Goal: Transaction & Acquisition: Purchase product/service

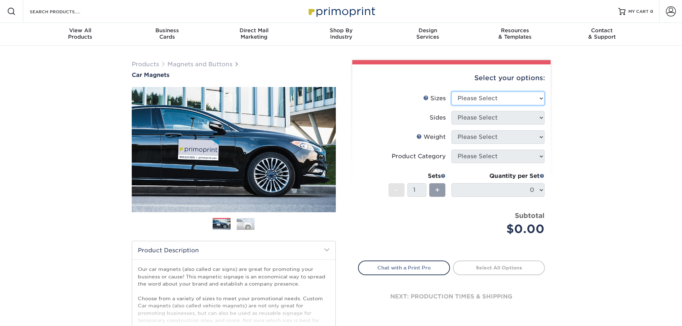
click at [481, 96] on select "Please Select 9" x 12" 9" x 18" 12" x 18" 12" x 24" 18" x 18" 18" x 24" 18" x 3…" at bounding box center [498, 99] width 93 height 14
select select "12.00x24.00"
click at [452, 92] on select "Please Select 9" x 12" 9" x 18" 12" x 18" 12" x 24" 18" x 18" 18" x 24" 18" x 3…" at bounding box center [498, 99] width 93 height 14
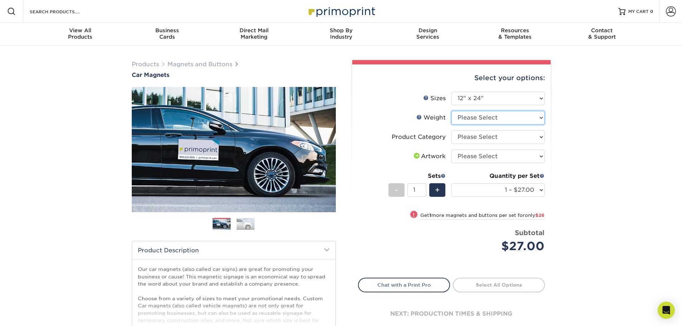
click at [499, 118] on select "Please Select 30MIL" at bounding box center [498, 118] width 93 height 14
select select "30MIL"
click at [452, 111] on select "Please Select 30MIL" at bounding box center [498, 118] width 93 height 14
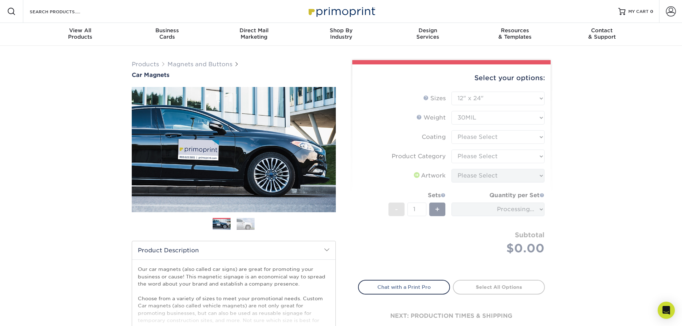
click at [501, 139] on form "Sizes Help Sizes Please Select 9" x 12" 9" x 18" 12" x 18" 12" x 24" 18" x 18" …" at bounding box center [451, 182] width 187 height 180
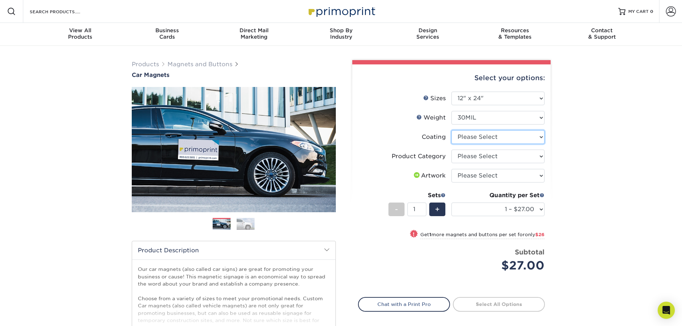
click at [496, 138] on select at bounding box center [498, 137] width 93 height 14
select select "1e8116af-acfc-44b1-83dc-8181aa338834"
click at [452, 130] on select at bounding box center [498, 137] width 93 height 14
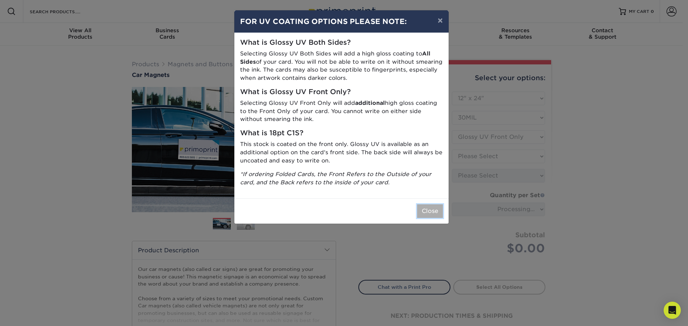
click at [436, 210] on button "Close" at bounding box center [430, 212] width 26 height 14
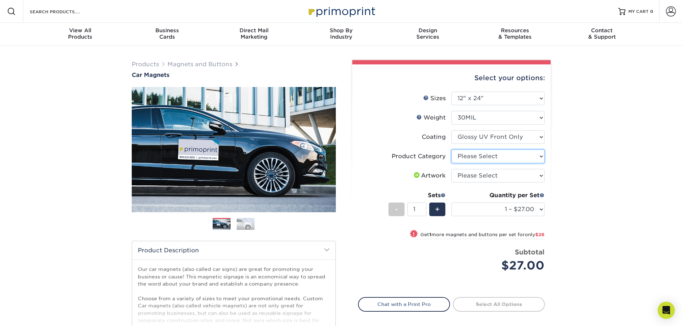
click at [514, 156] on select "Please Select Car Magnets" at bounding box center [498, 157] width 93 height 14
select select "48f17320-c7c2-4f0d-b371-c8050bb445b2"
click at [452, 150] on select "Please Select Car Magnets" at bounding box center [498, 157] width 93 height 14
click at [504, 171] on select "Please Select I will upload files I need a design - $50" at bounding box center [498, 176] width 93 height 14
select select "upload"
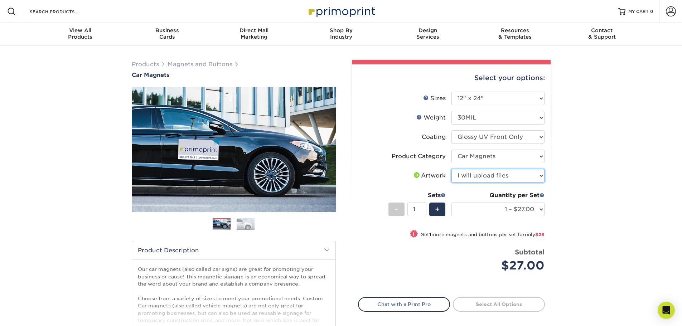
click at [452, 169] on select "Please Select I will upload files I need a design - $50" at bounding box center [498, 176] width 93 height 14
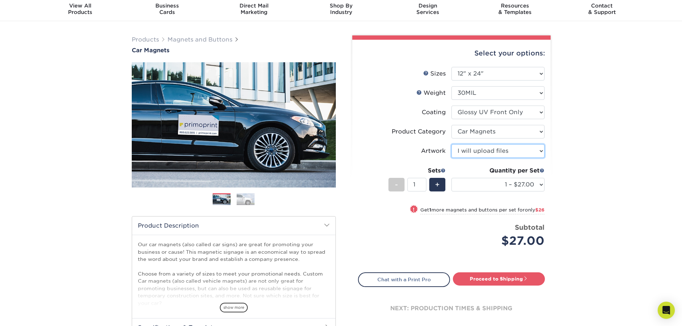
scroll to position [36, 0]
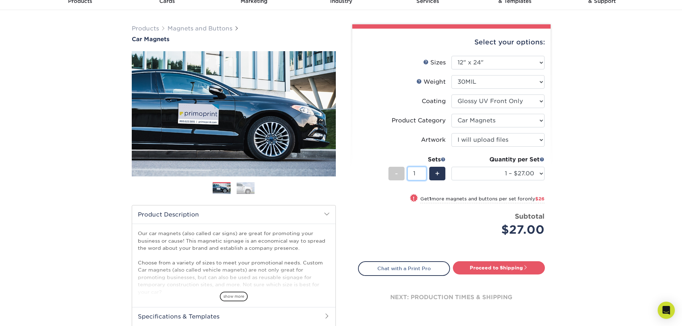
drag, startPoint x: 424, startPoint y: 177, endPoint x: 406, endPoint y: 173, distance: 18.2
click at [406, 173] on div "- 1 +" at bounding box center [417, 175] width 57 height 16
type input "20"
drag, startPoint x: 371, startPoint y: 217, endPoint x: 379, endPoint y: 219, distance: 7.8
click at [375, 217] on div "Price per set $27.00" at bounding box center [405, 225] width 93 height 27
